Goal: Task Accomplishment & Management: Manage account settings

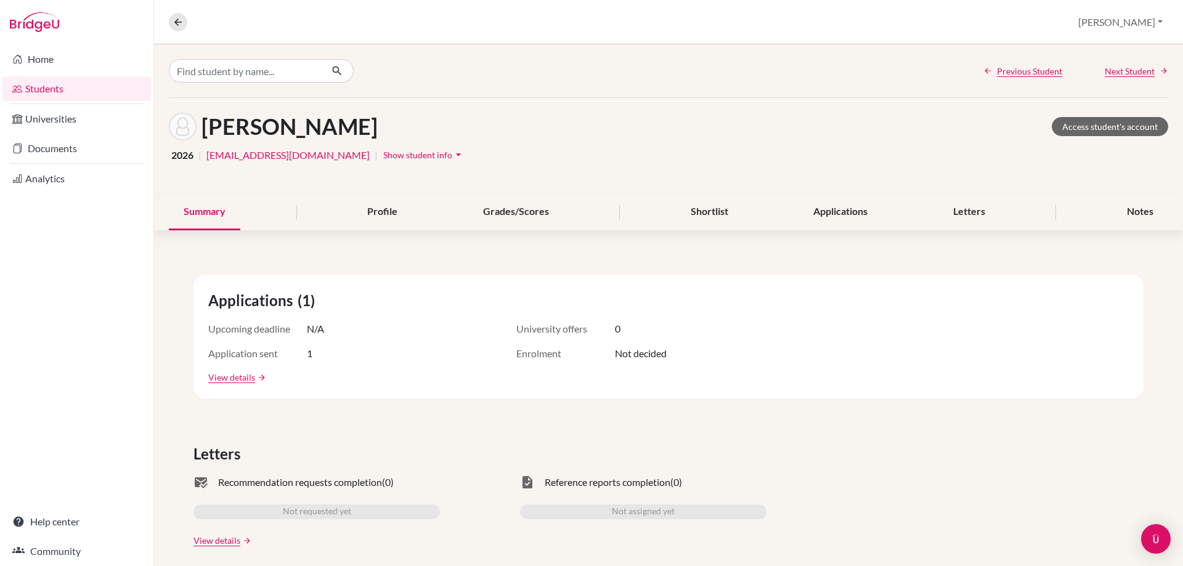
click at [91, 82] on link "Students" at bounding box center [76, 88] width 148 height 25
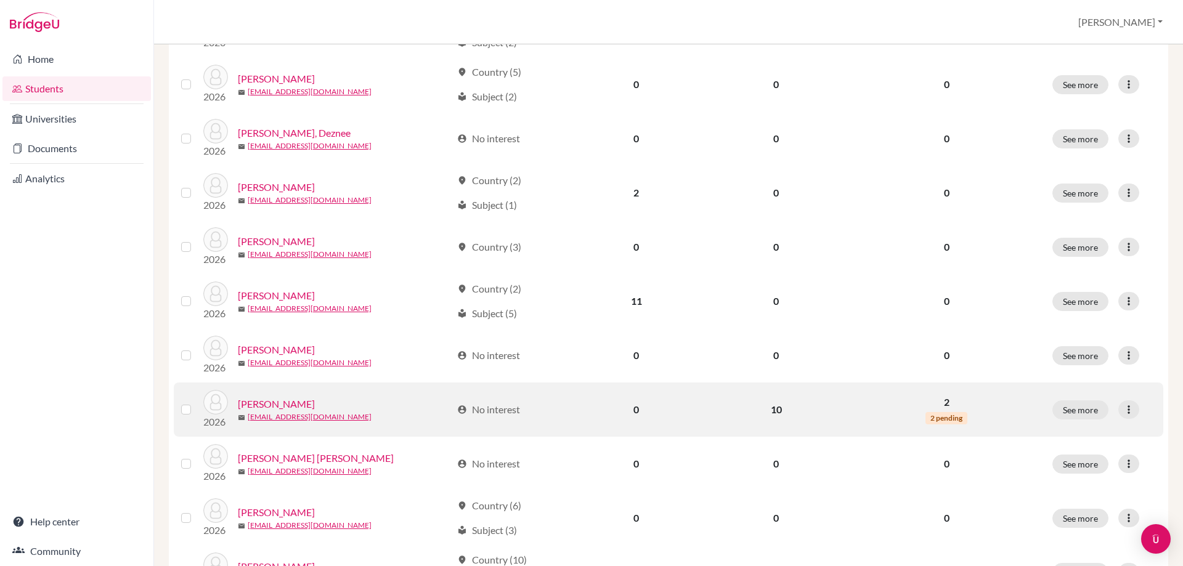
scroll to position [370, 0]
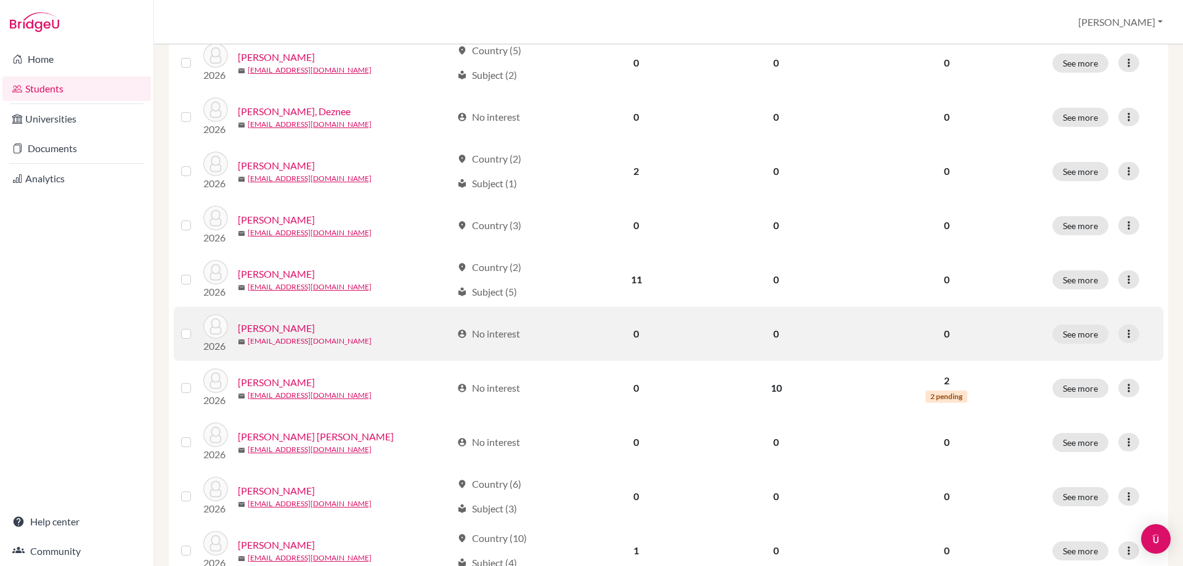
click at [286, 346] on link "[EMAIL_ADDRESS][DOMAIN_NAME]" at bounding box center [310, 341] width 124 height 11
click at [1127, 335] on div at bounding box center [1128, 334] width 21 height 18
click at [1081, 396] on button "Reset Password" at bounding box center [1065, 399] width 97 height 20
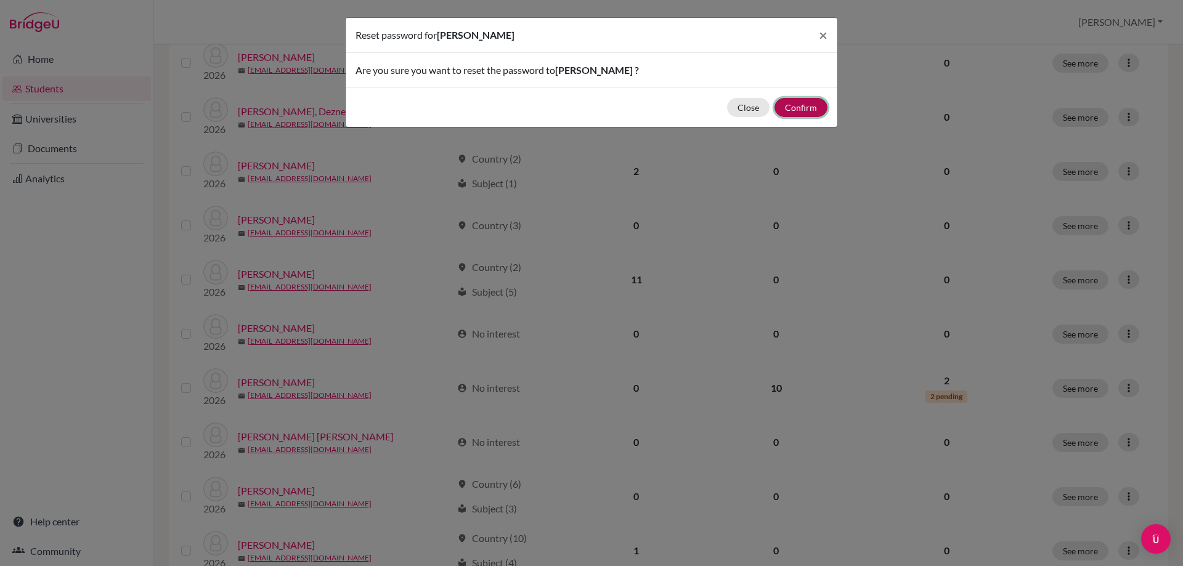
click at [802, 108] on button "Confirm" at bounding box center [800, 107] width 53 height 19
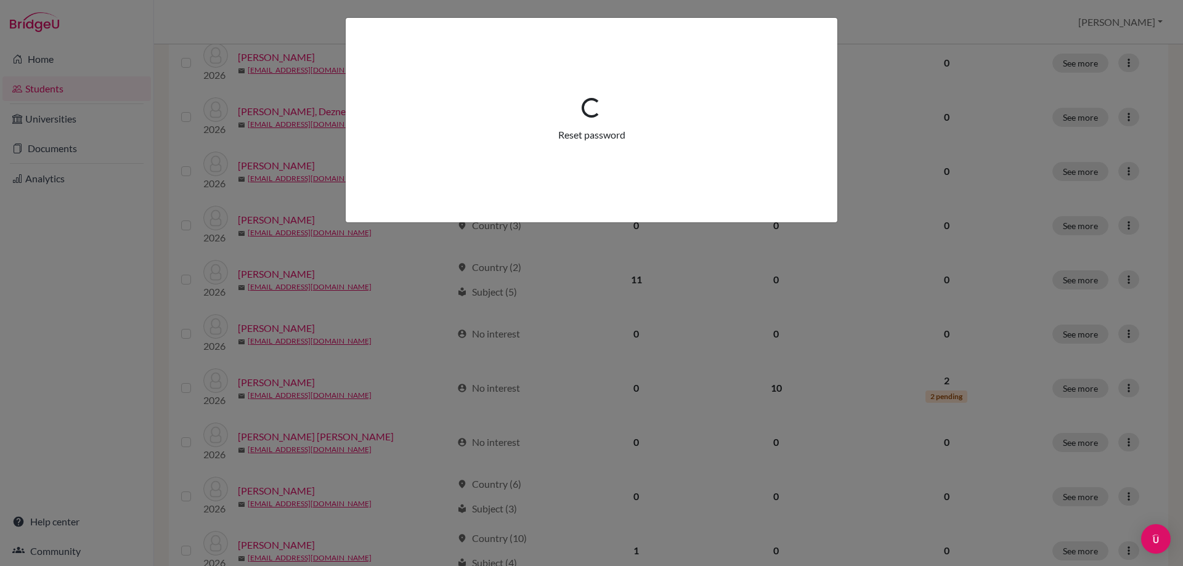
scroll to position [413, 0]
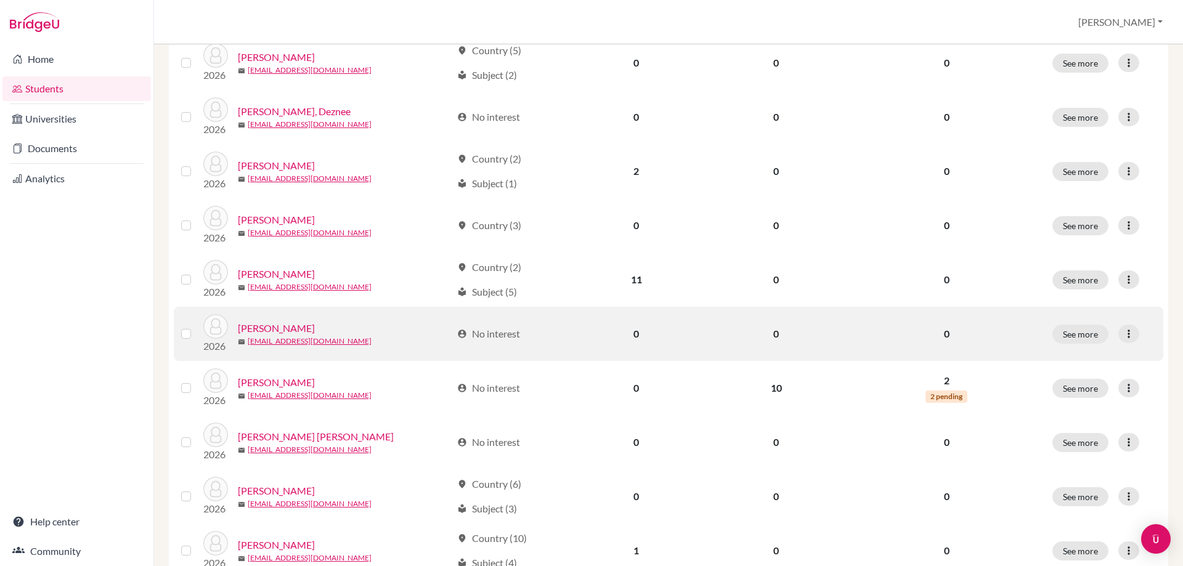
click at [280, 324] on link "[PERSON_NAME]" at bounding box center [276, 328] width 77 height 15
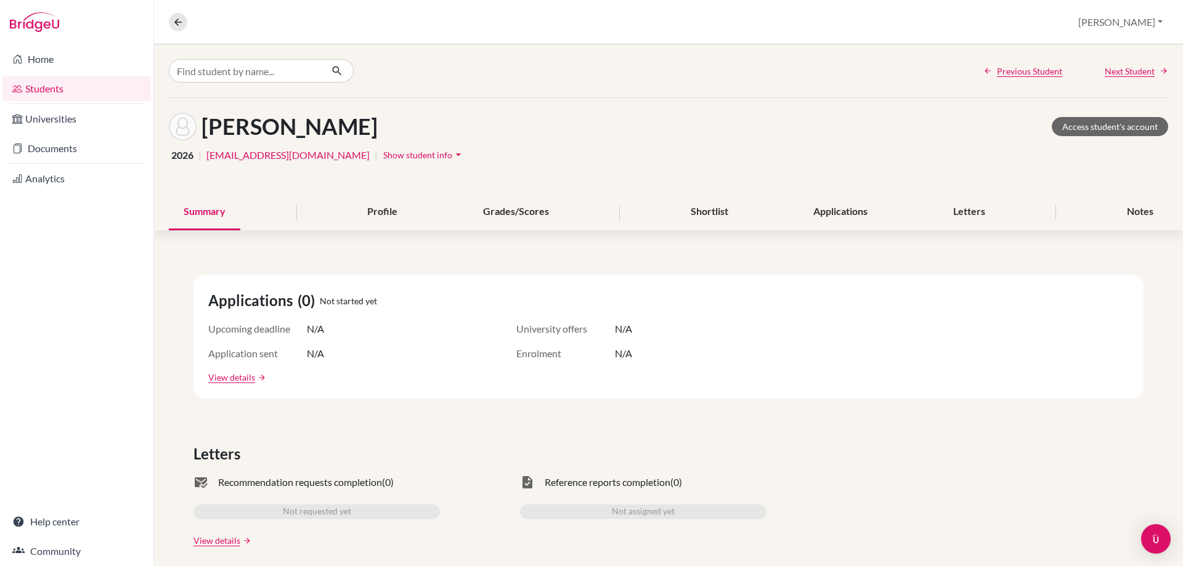
click at [60, 94] on link "Students" at bounding box center [76, 88] width 148 height 25
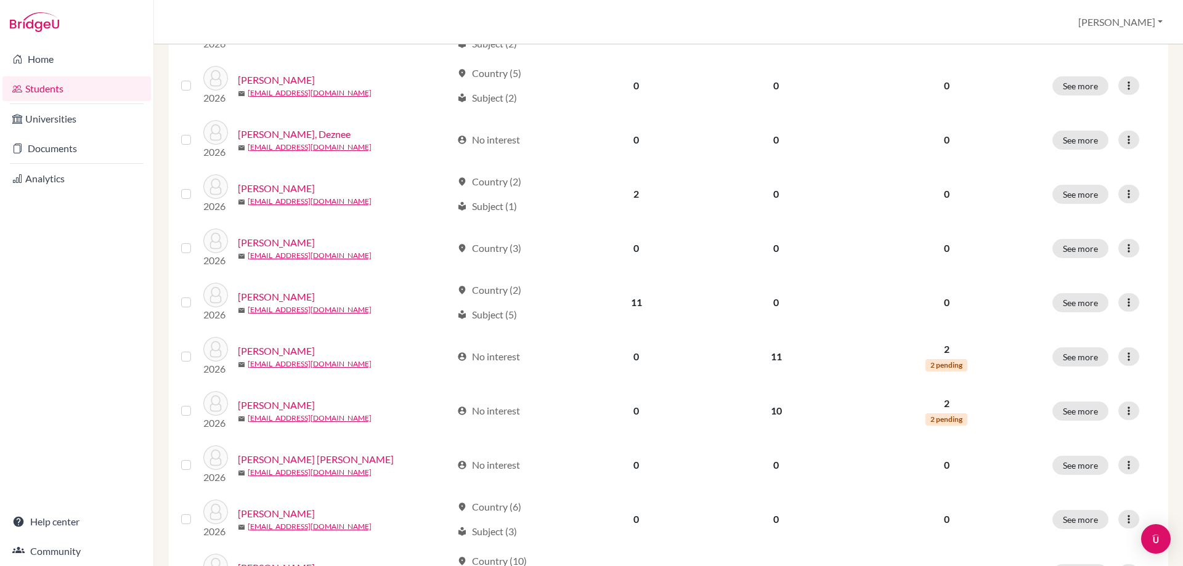
scroll to position [370, 0]
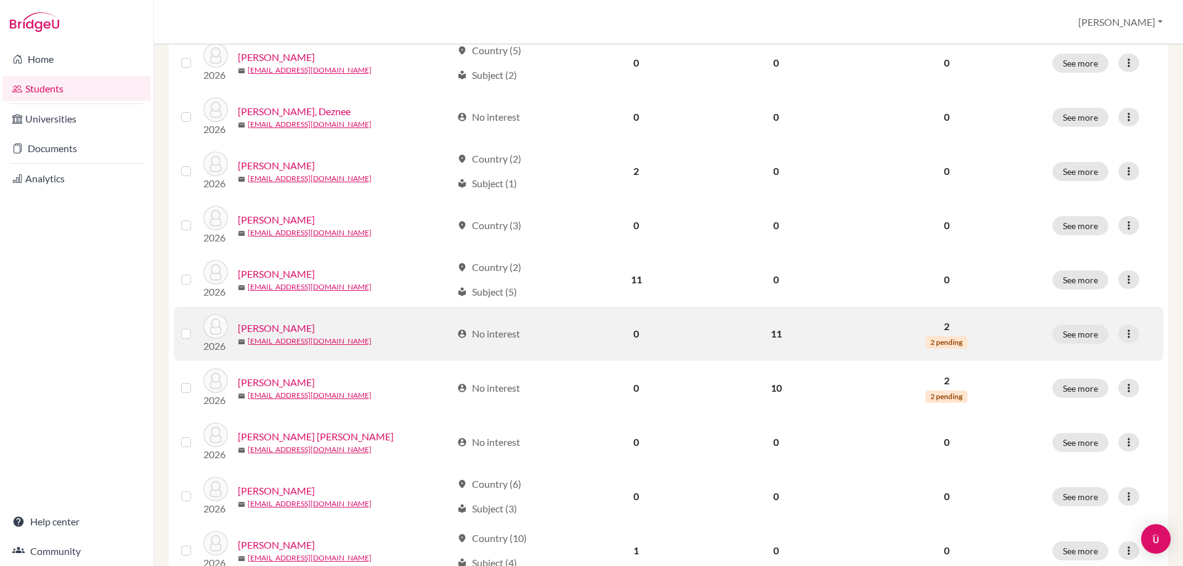
click at [305, 330] on link "[PERSON_NAME]" at bounding box center [276, 328] width 77 height 15
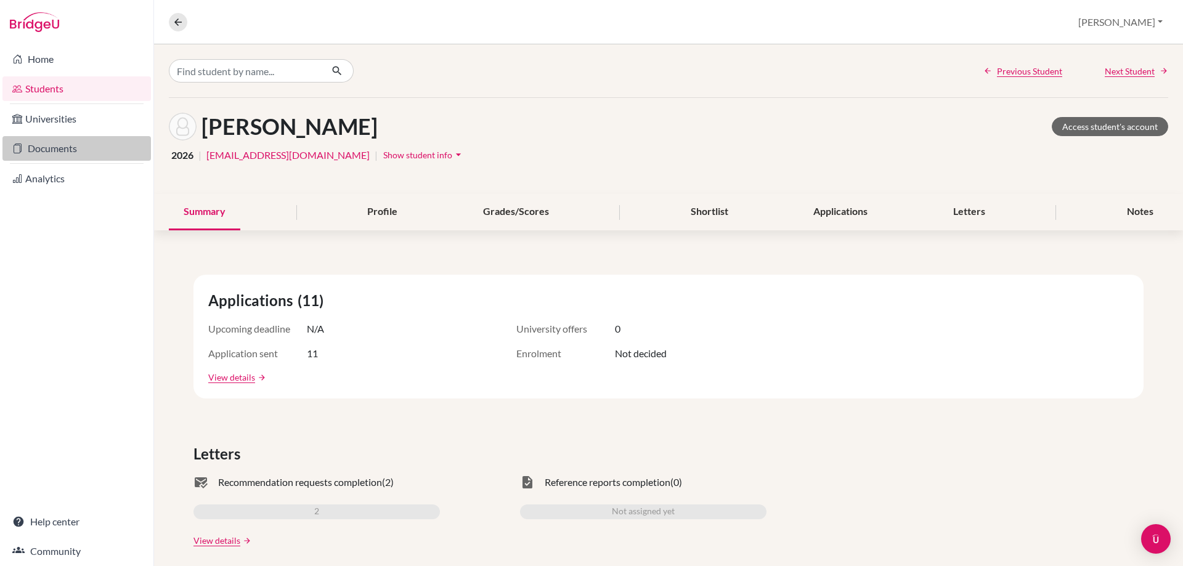
click at [75, 159] on link "Documents" at bounding box center [76, 148] width 148 height 25
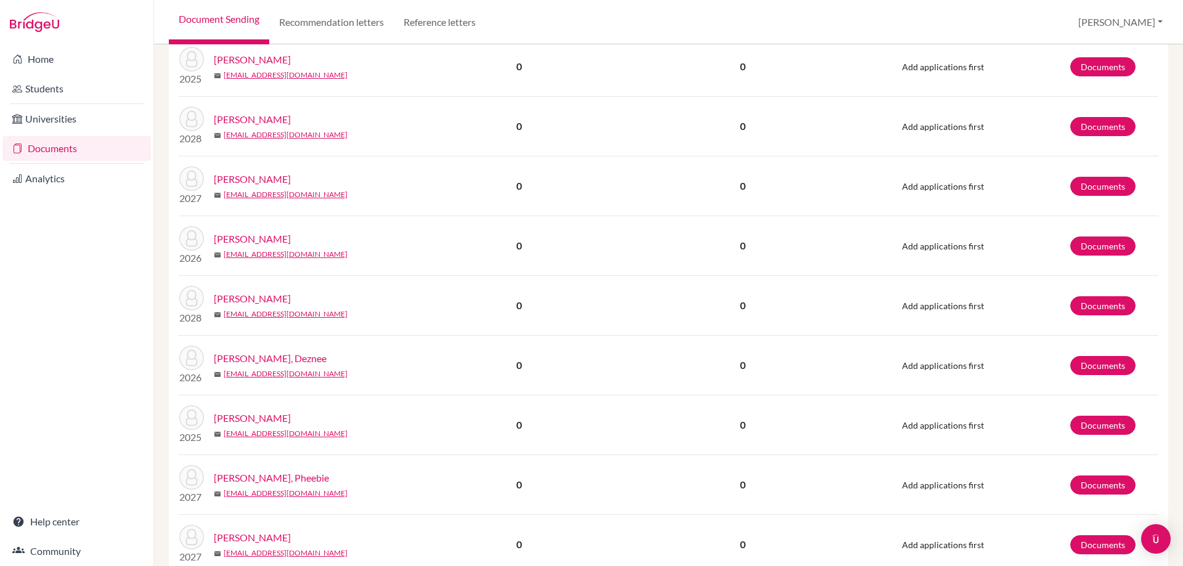
scroll to position [1109, 0]
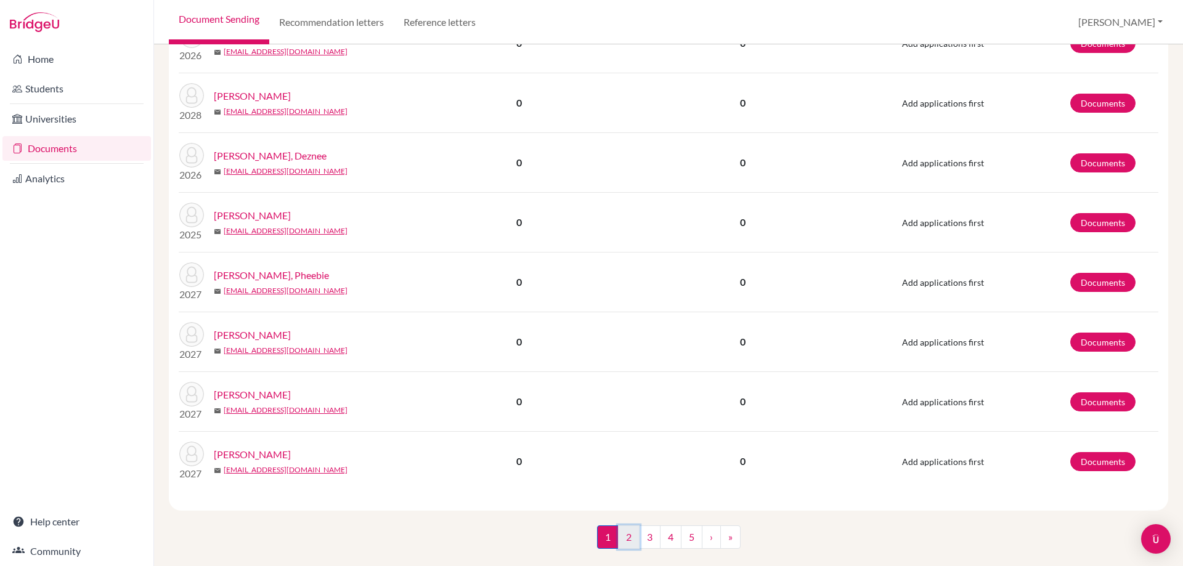
click at [629, 531] on link "2" at bounding box center [629, 536] width 22 height 23
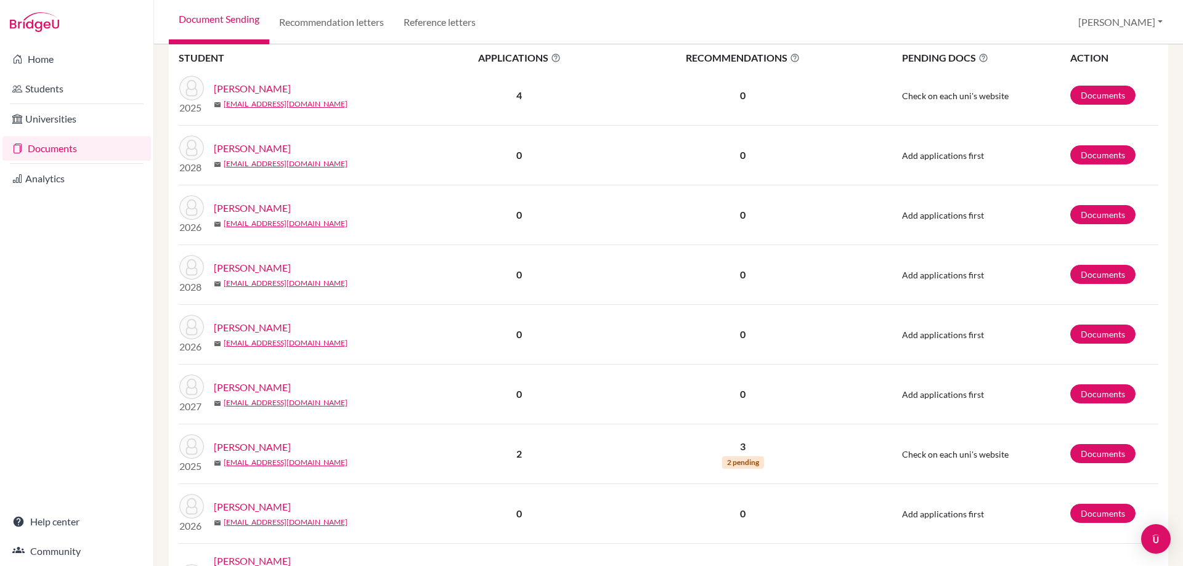
scroll to position [370, 0]
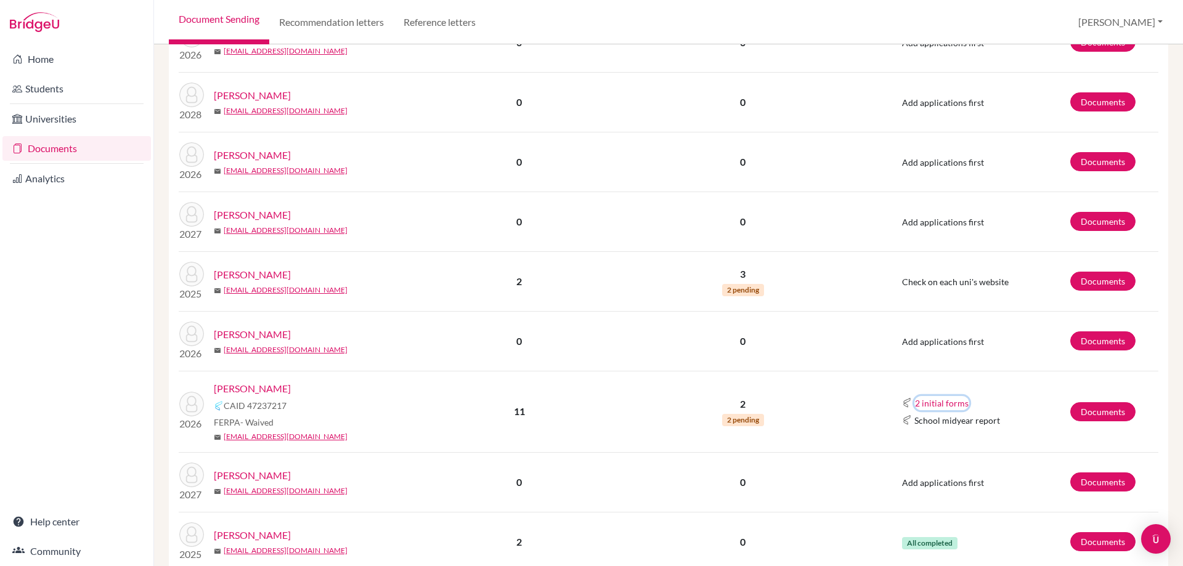
click at [938, 404] on button "2 initial forms" at bounding box center [941, 403] width 55 height 14
click at [856, 426] on td "2 2 pending" at bounding box center [743, 411] width 259 height 81
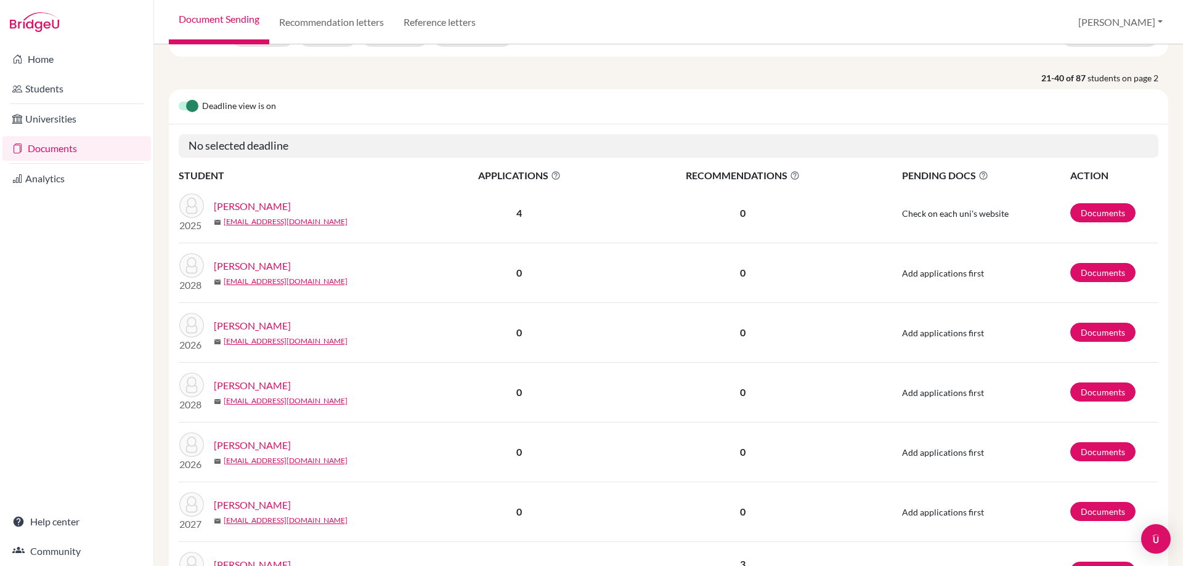
scroll to position [0, 0]
